Goal: Information Seeking & Learning: Learn about a topic

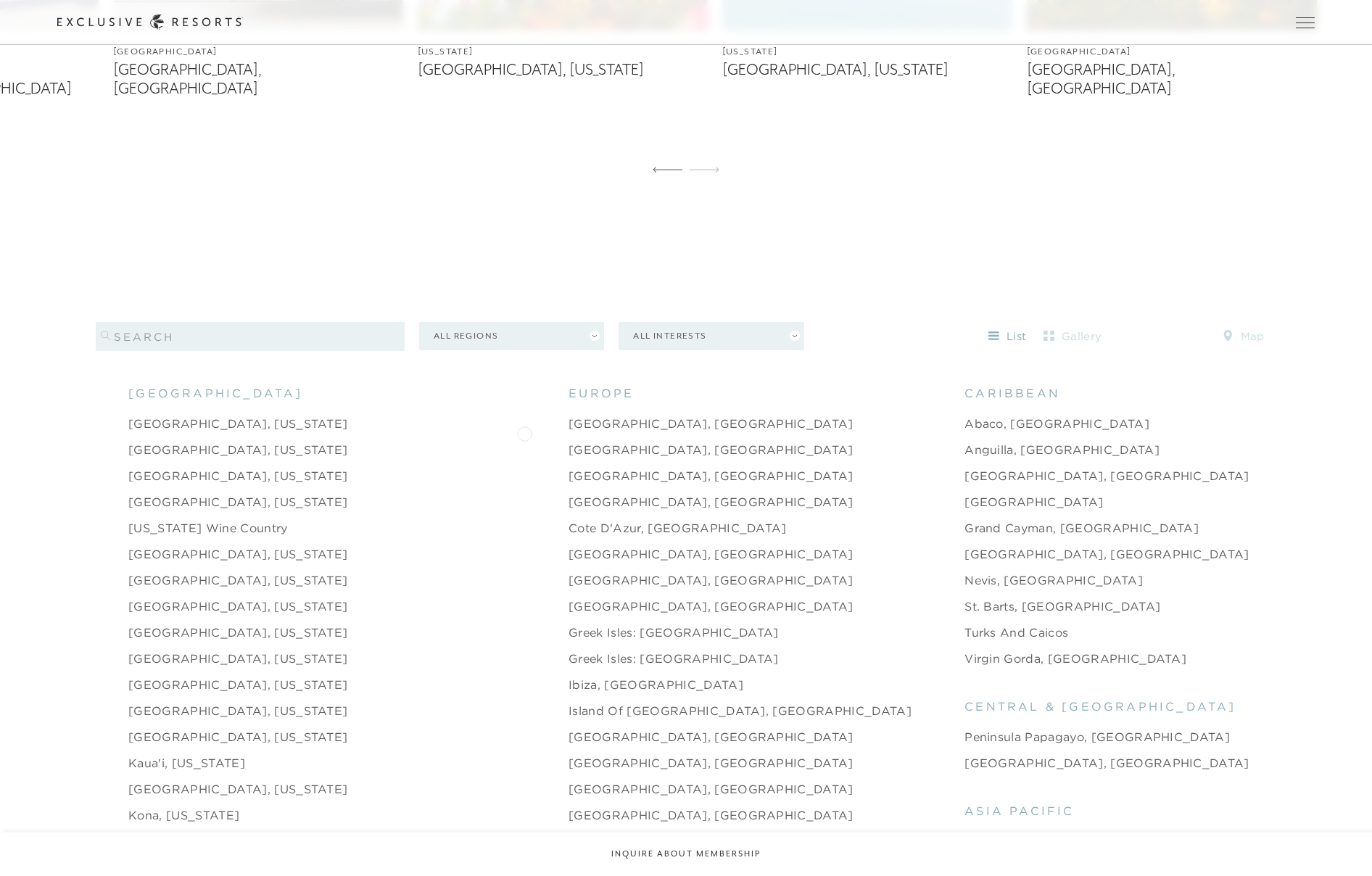
click at [568, 441] on link "[GEOGRAPHIC_DATA], [GEOGRAPHIC_DATA]" at bounding box center [711, 450] width 285 height 18
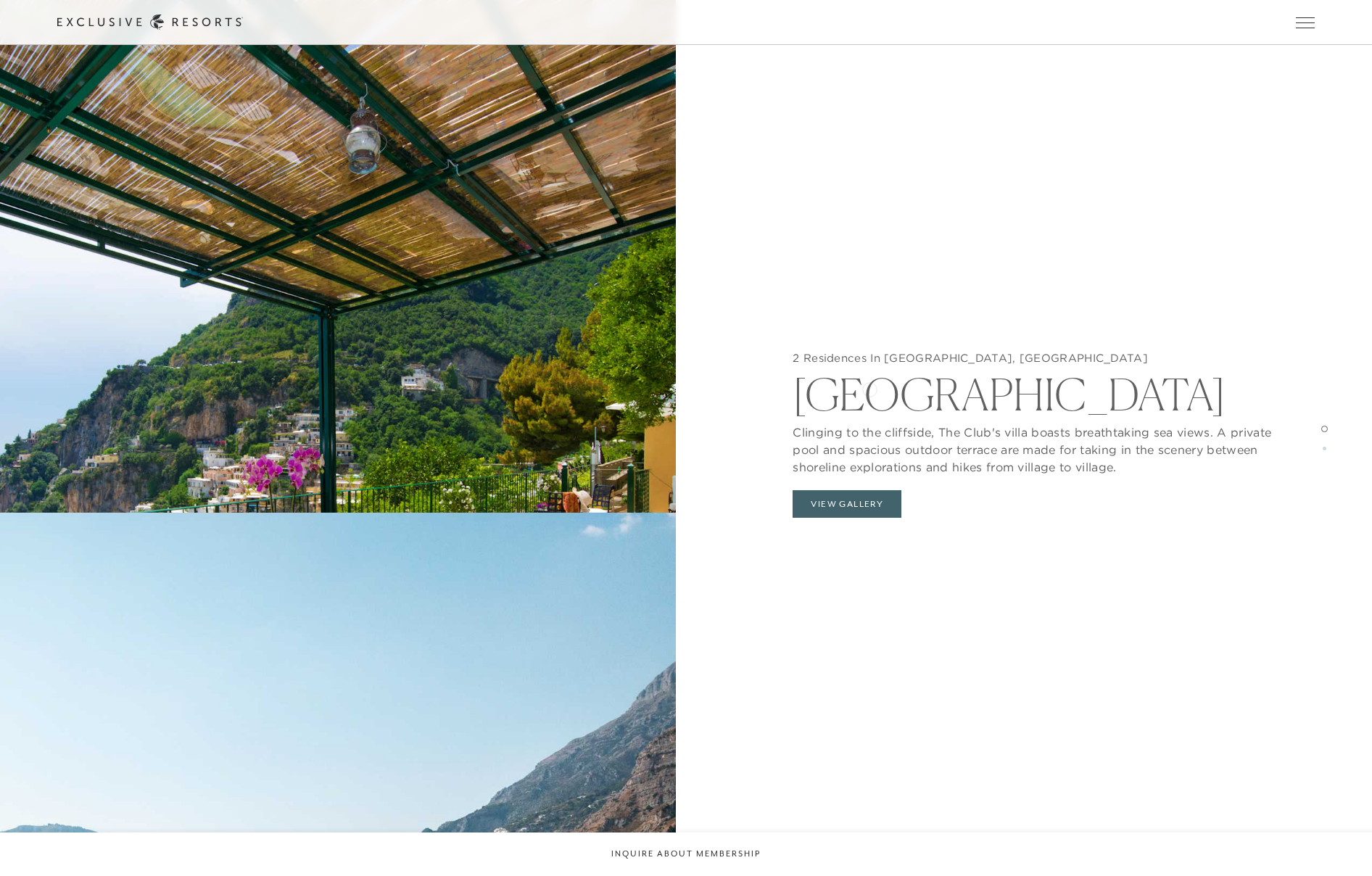
scroll to position [2049, 0]
click at [826, 503] on button "View Gallery" at bounding box center [846, 504] width 109 height 28
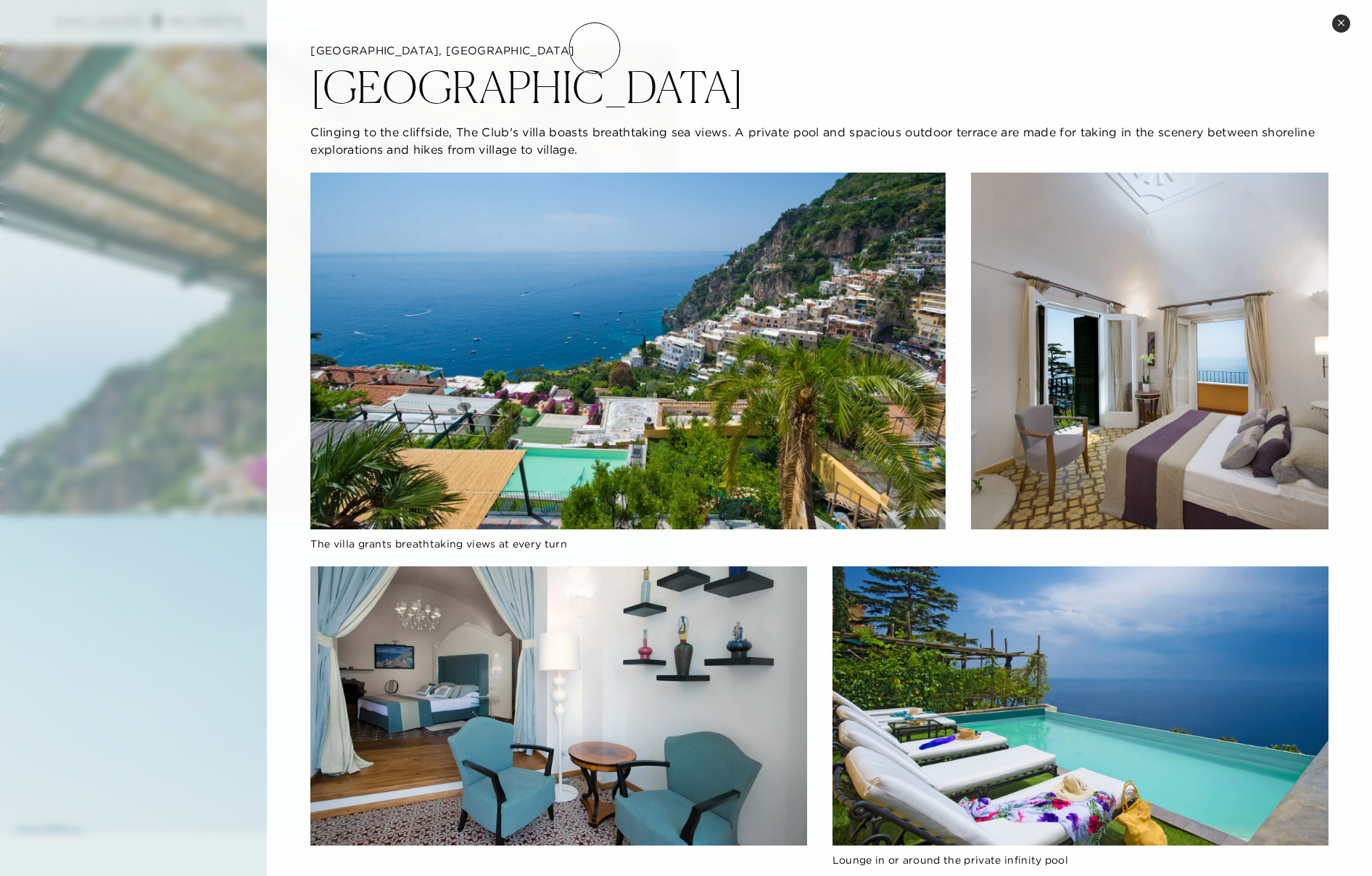
scroll to position [0, 0]
click at [1339, 25] on icon at bounding box center [1341, 22] width 6 height 6
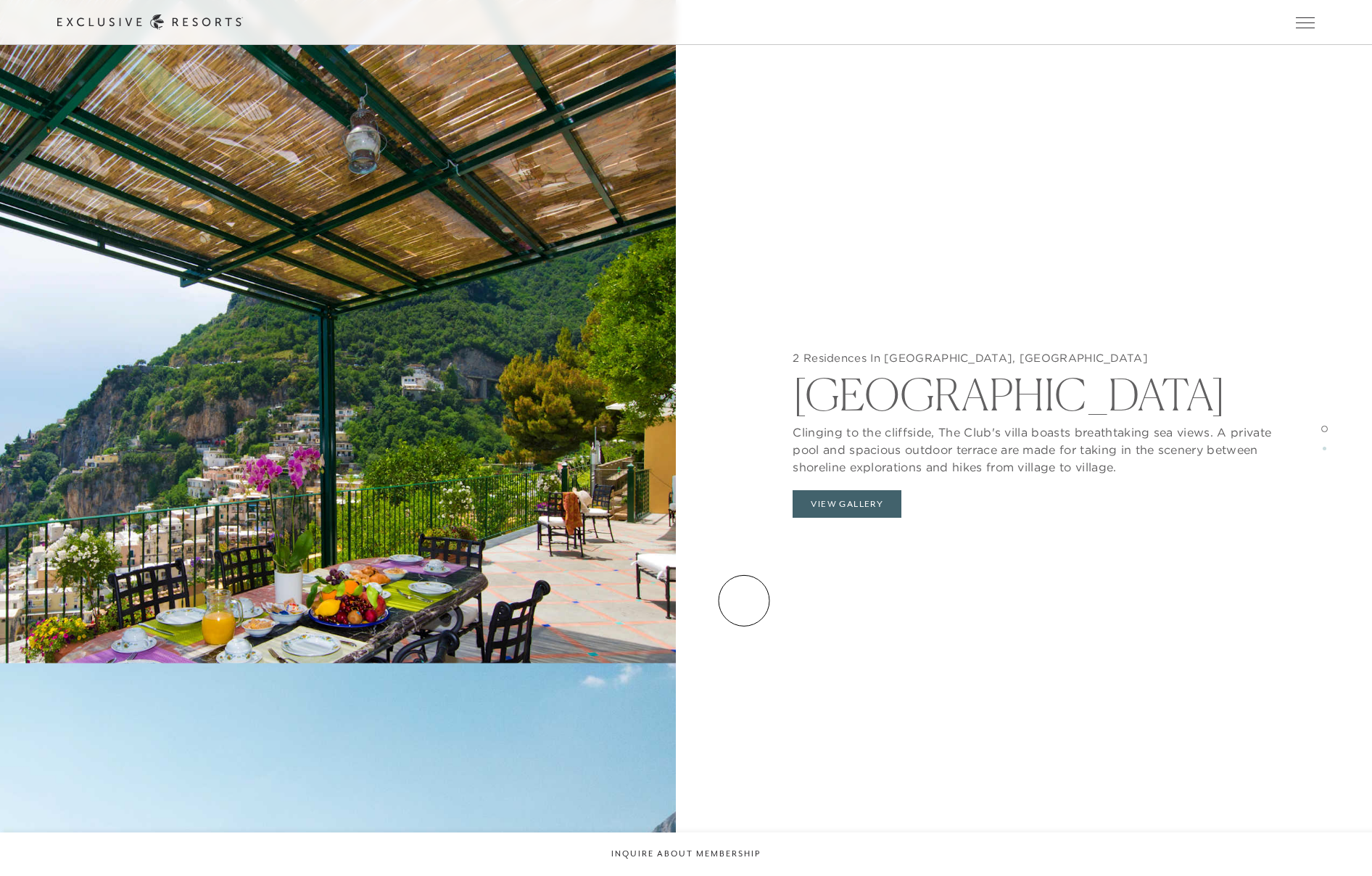
scroll to position [1826, 0]
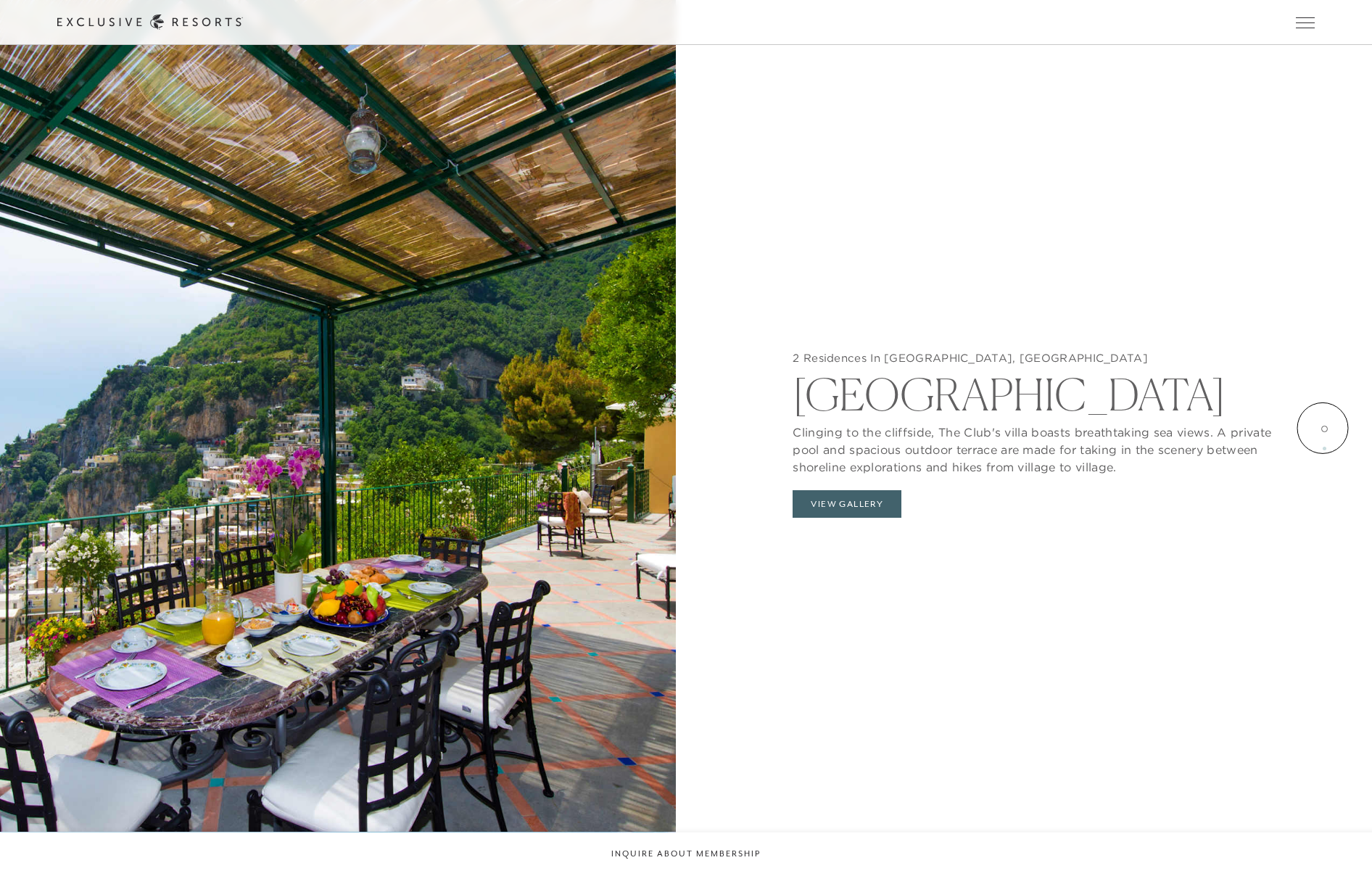
click at [1323, 428] on span at bounding box center [1325, 428] width 7 height 7
click at [0, 0] on link "Residence Collection" at bounding box center [0, 0] width 0 height 0
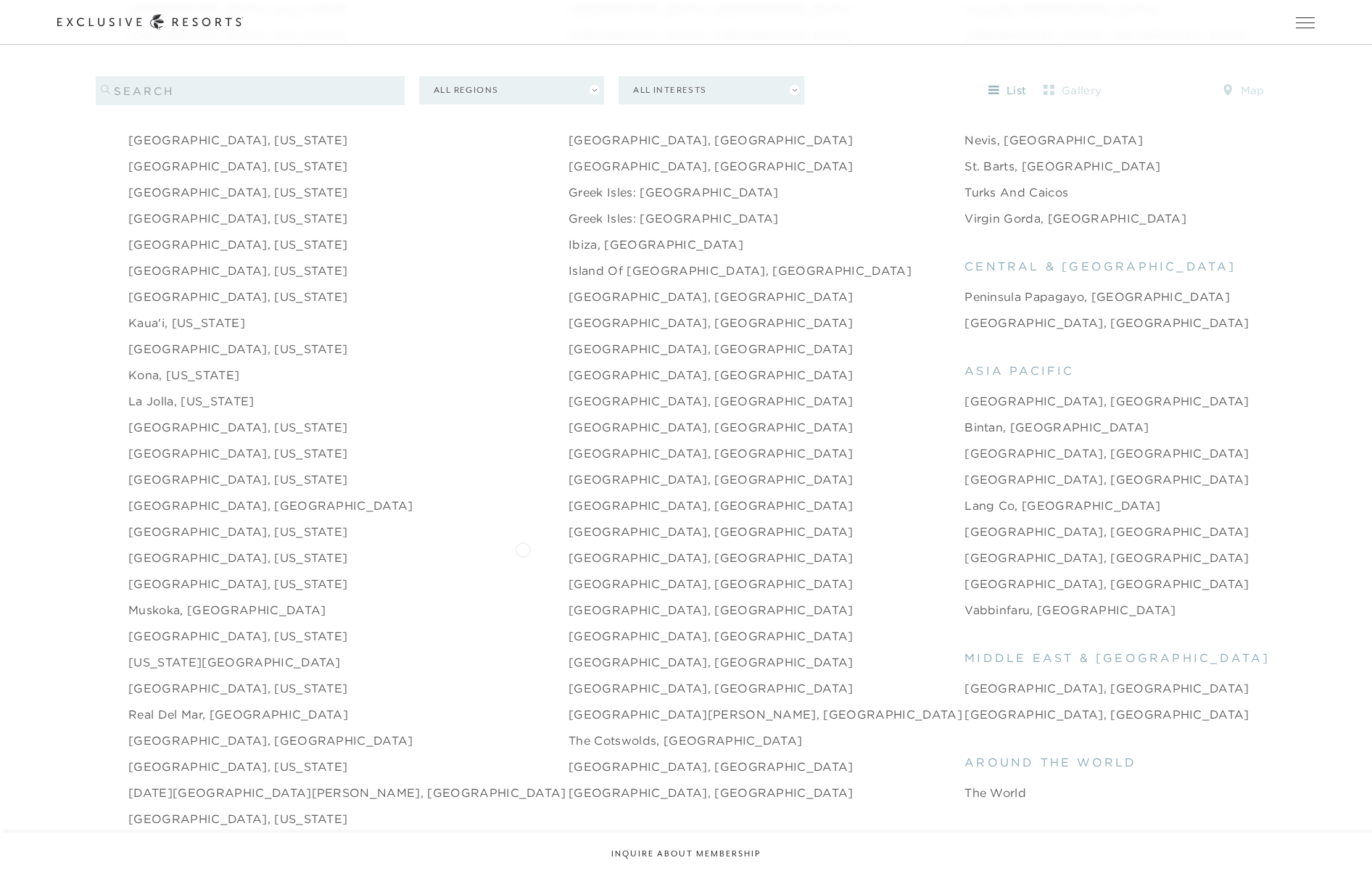
scroll to position [1980, 0]
click at [568, 547] on link "[GEOGRAPHIC_DATA], [GEOGRAPHIC_DATA]" at bounding box center [711, 556] width 285 height 18
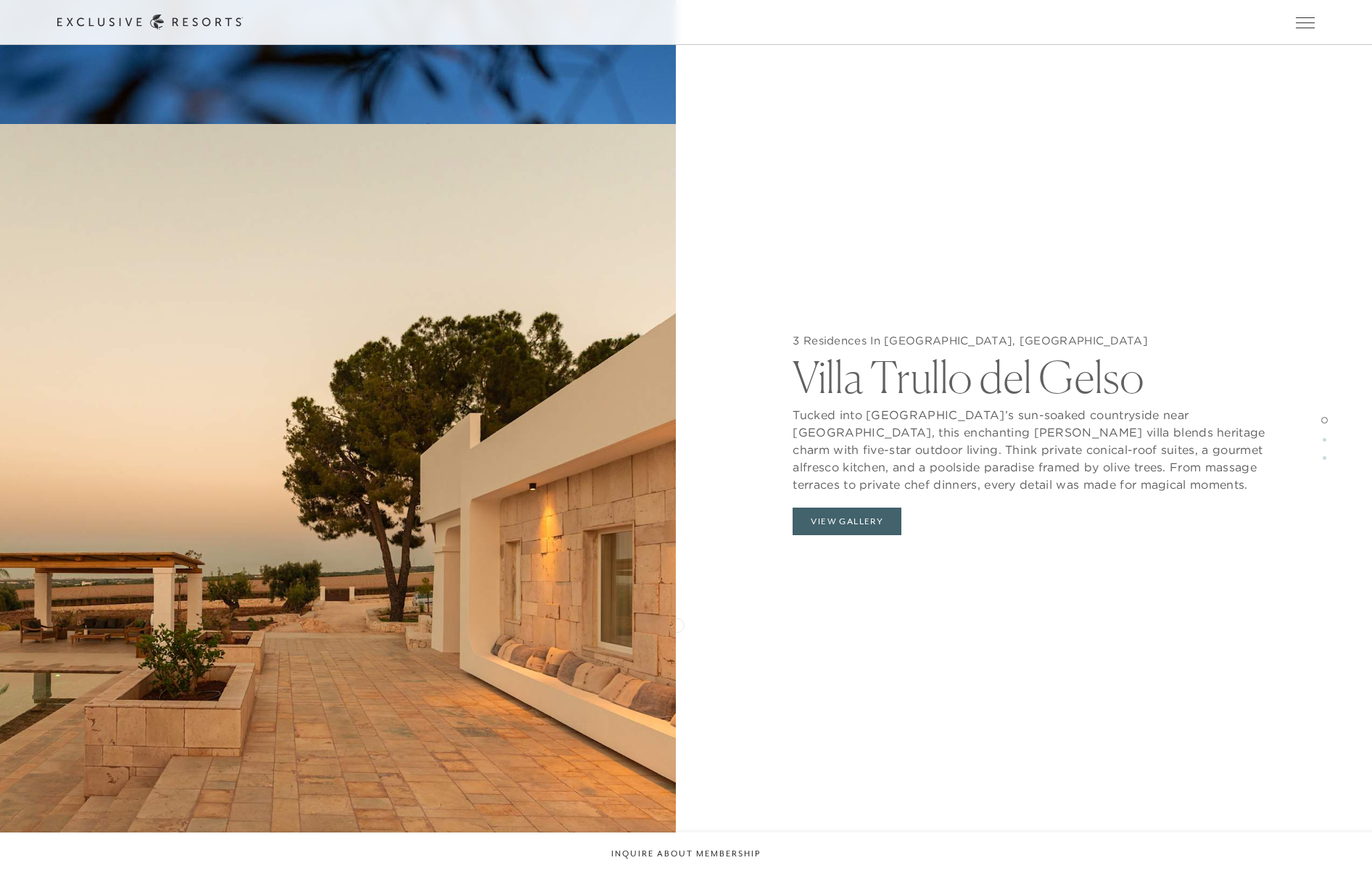
scroll to position [2475, 0]
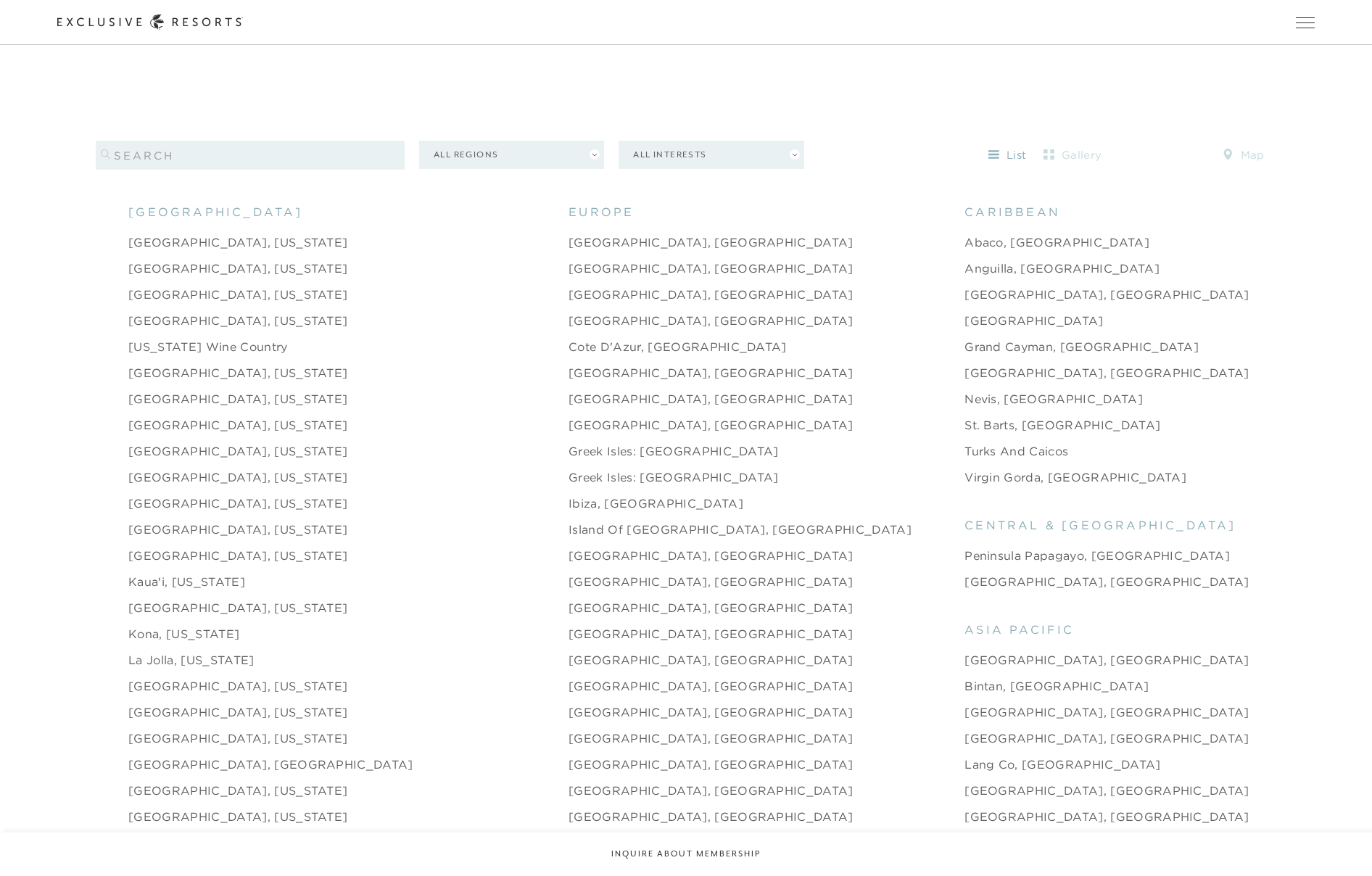
scroll to position [1717, 0]
click at [964, 235] on link "Abaco, [GEOGRAPHIC_DATA]" at bounding box center [1056, 243] width 185 height 18
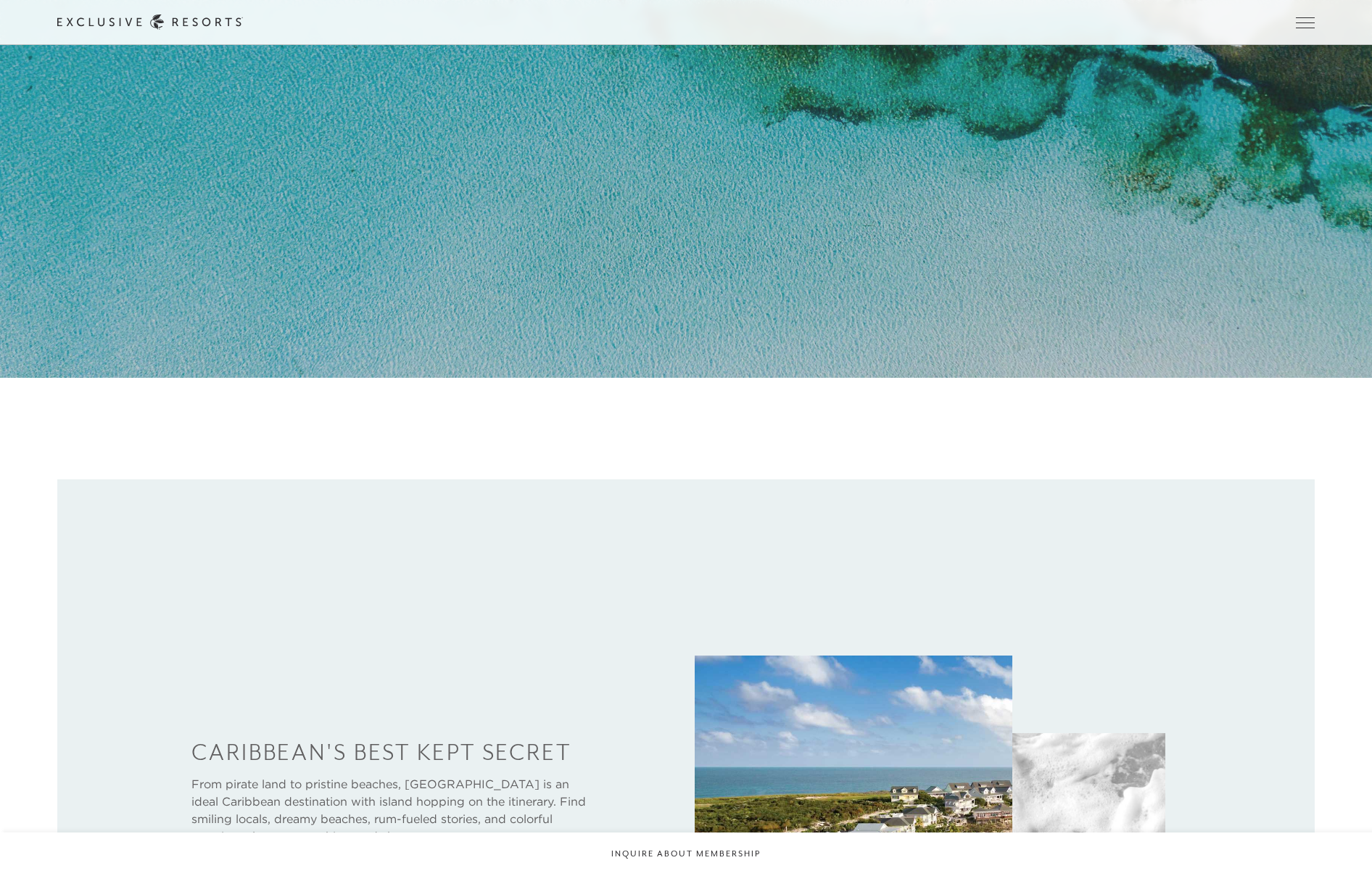
scroll to position [489, 0]
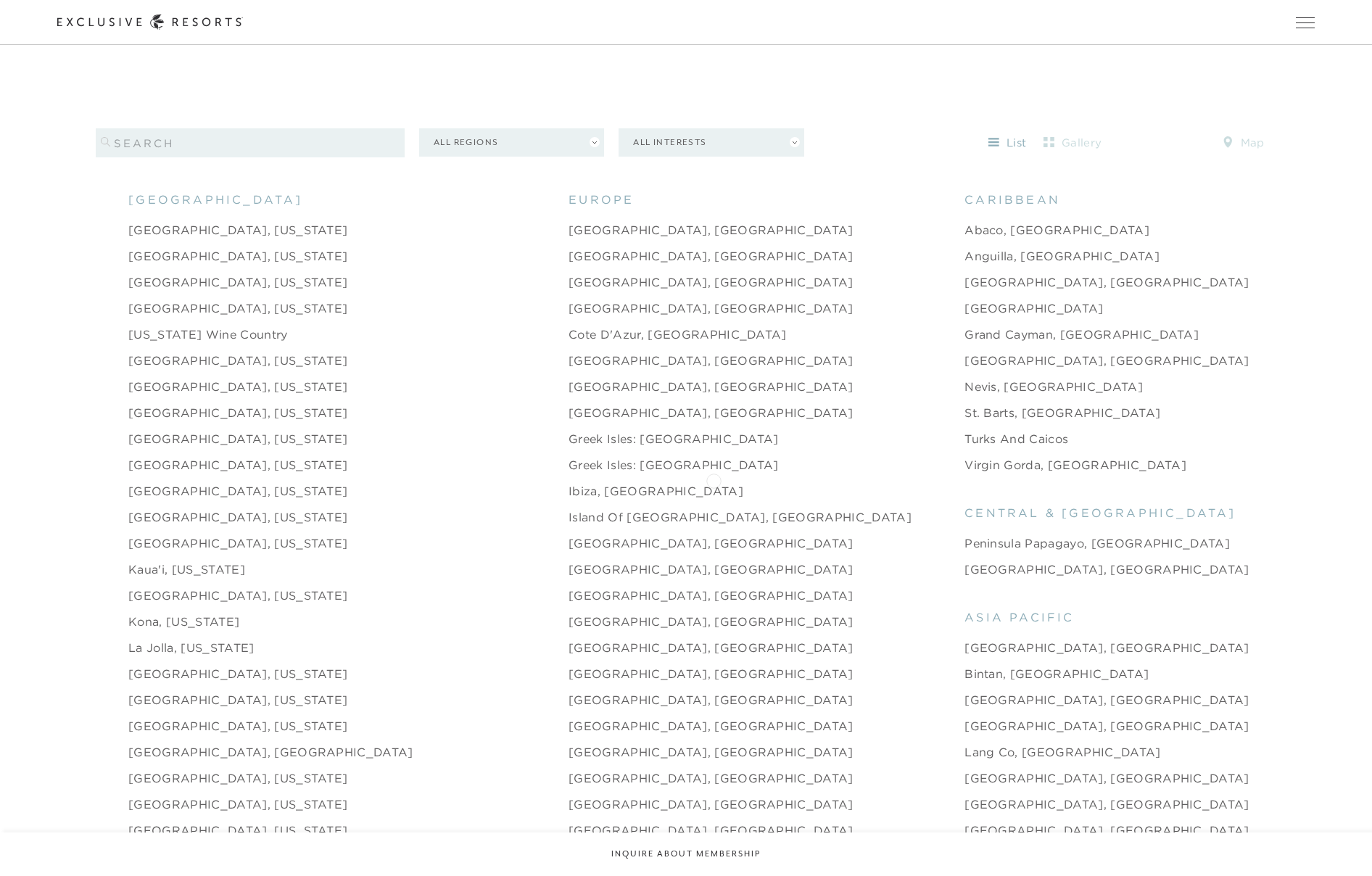
scroll to position [1729, 0]
click at [568, 327] on link "Cote d'Azur, [GEOGRAPHIC_DATA]" at bounding box center [677, 335] width 218 height 18
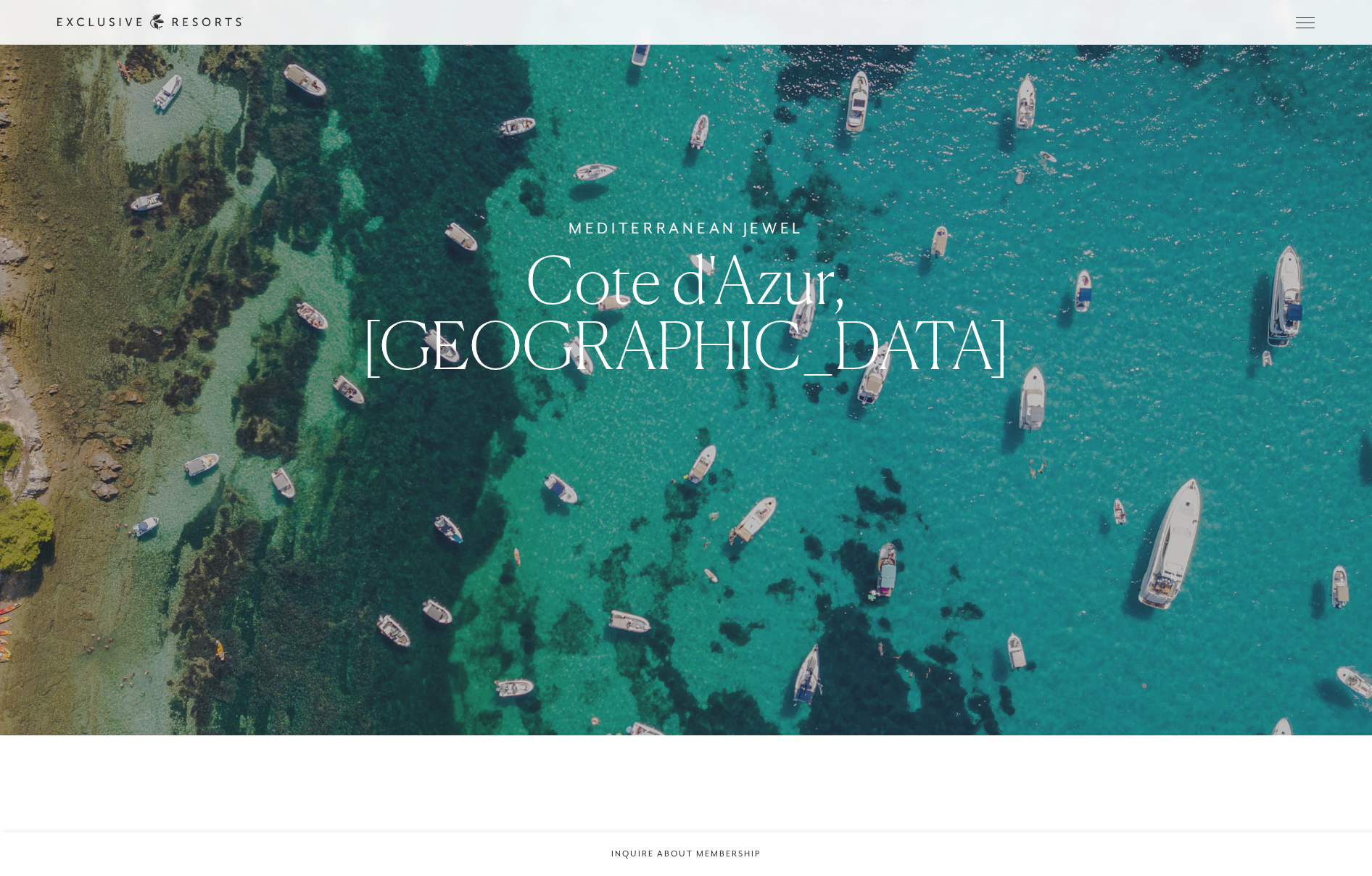
scroll to position [137, 0]
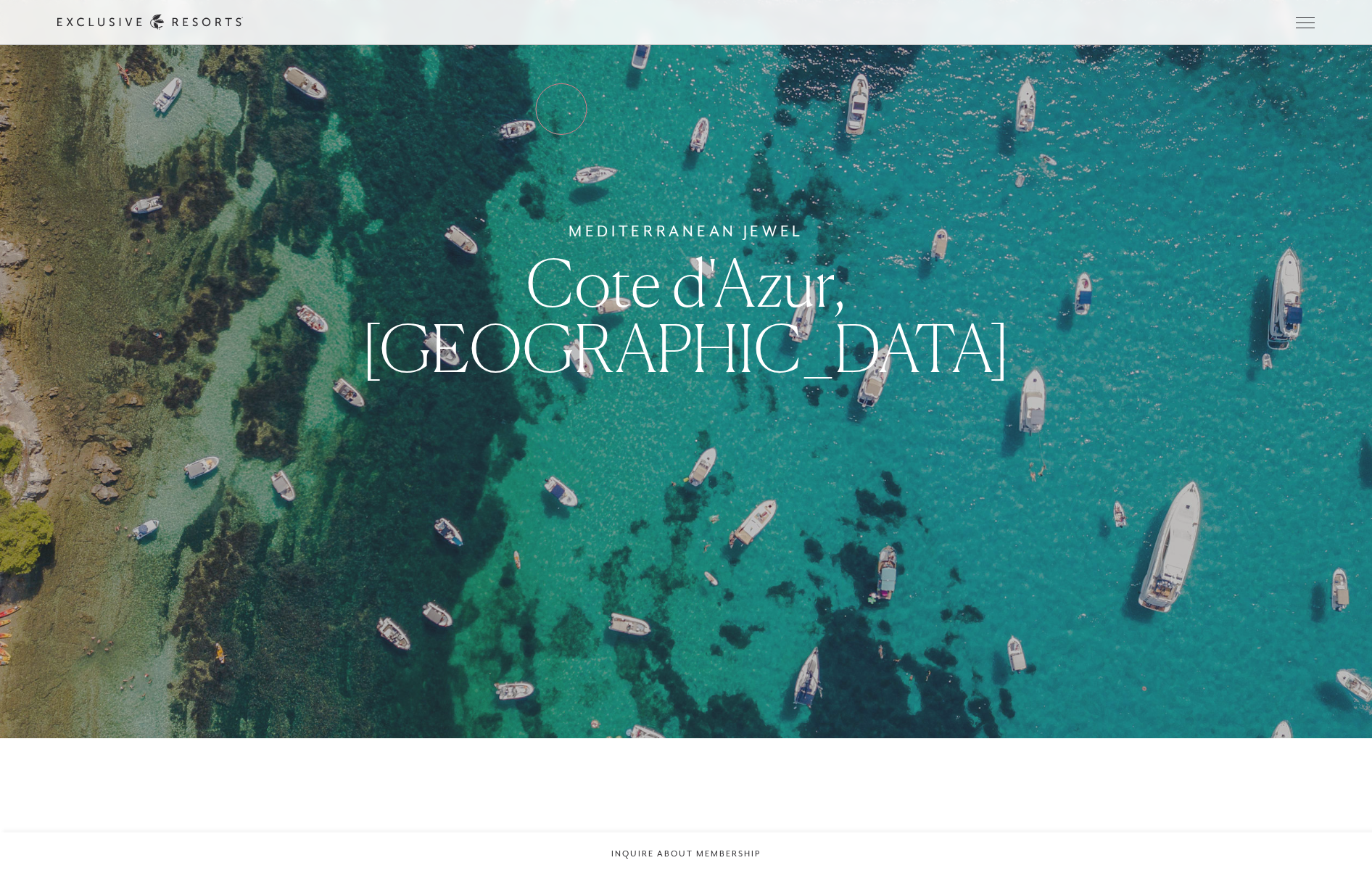
click at [0, 0] on link "Residence Collection" at bounding box center [0, 0] width 0 height 0
